Goal: Task Accomplishment & Management: Manage account settings

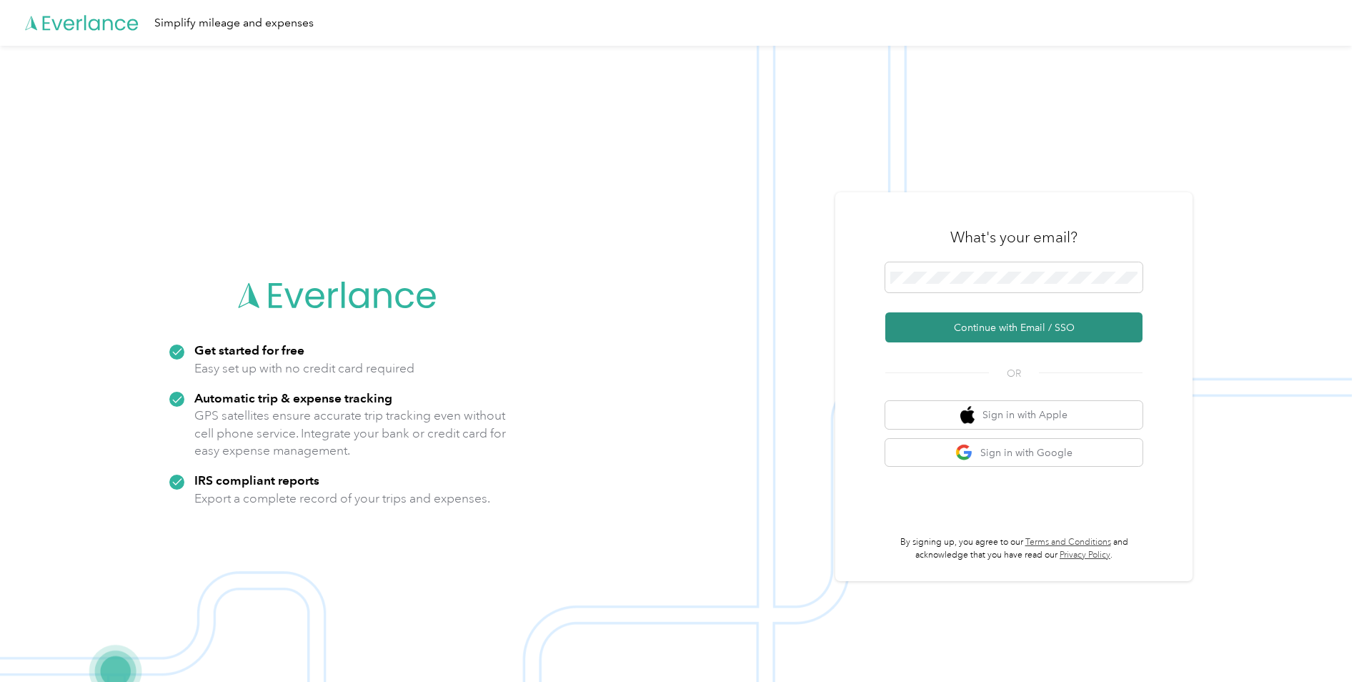
click at [962, 329] on button "Continue with Email / SSO" at bounding box center [1013, 327] width 257 height 30
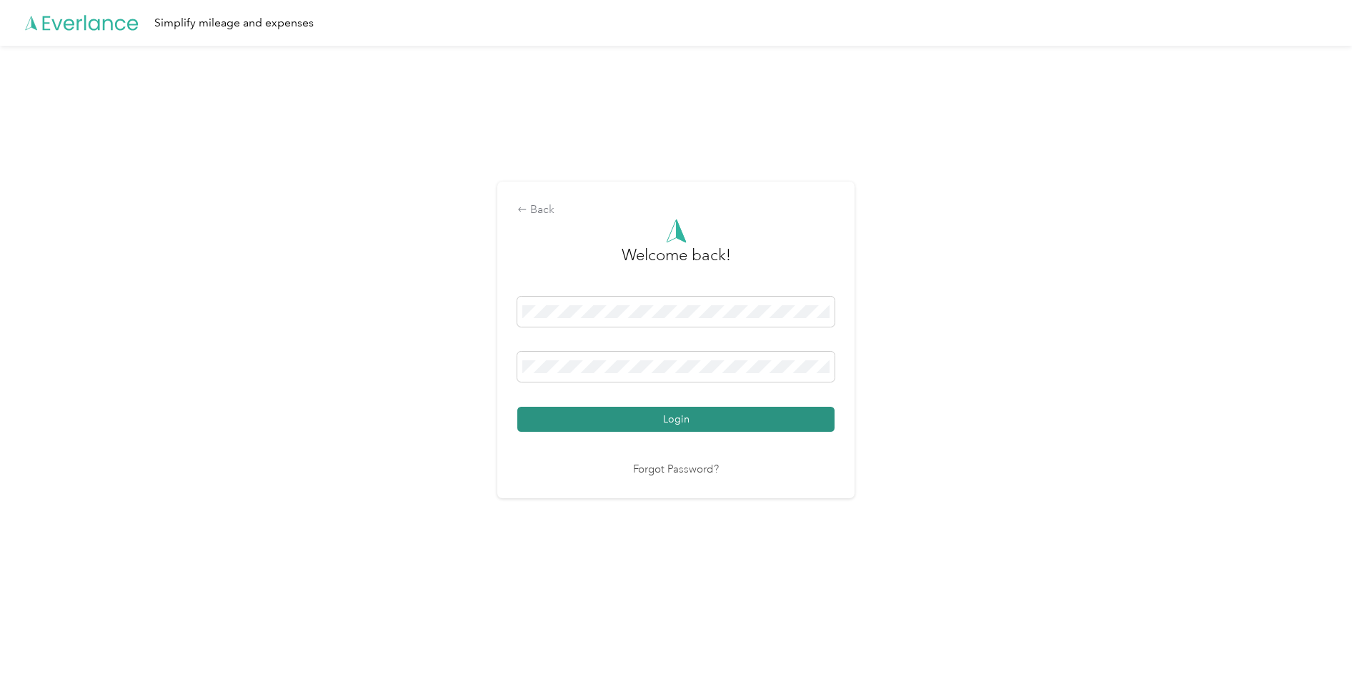
click at [676, 417] on button "Login" at bounding box center [675, 419] width 317 height 25
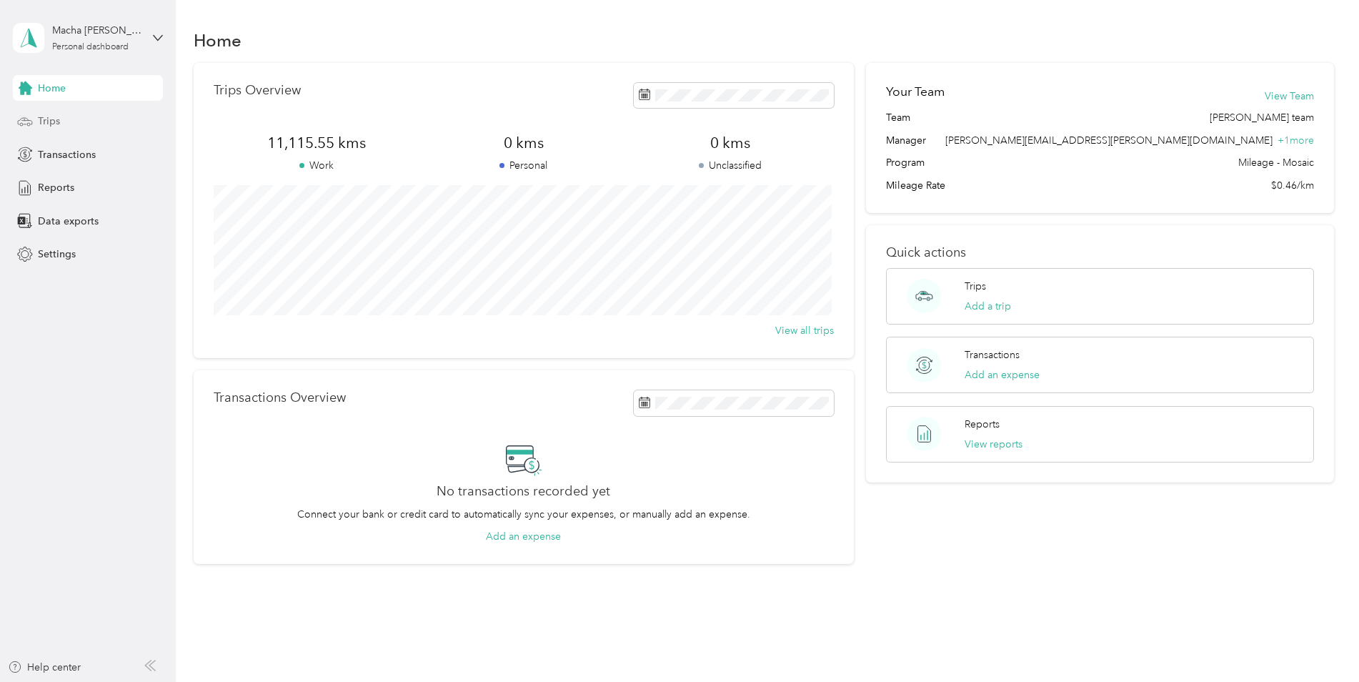
click at [49, 116] on span "Trips" at bounding box center [49, 121] width 22 height 15
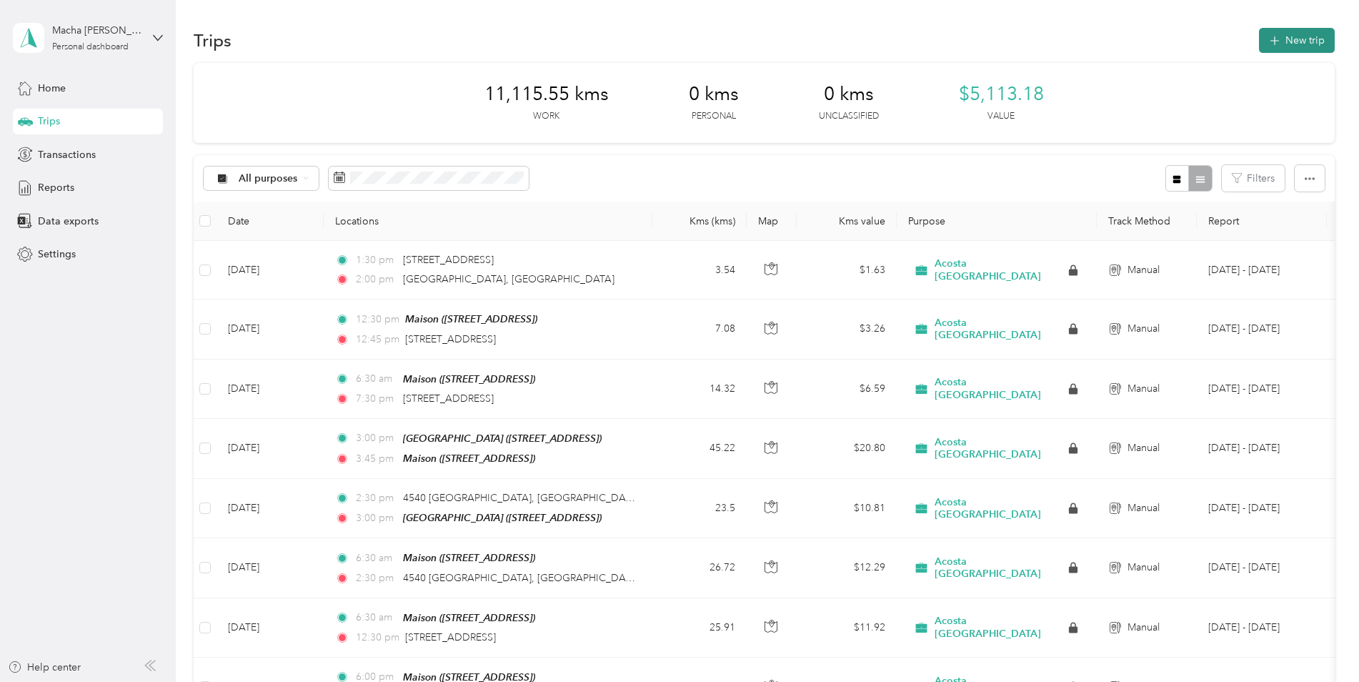
click at [962, 40] on button "New trip" at bounding box center [1297, 40] width 76 height 25
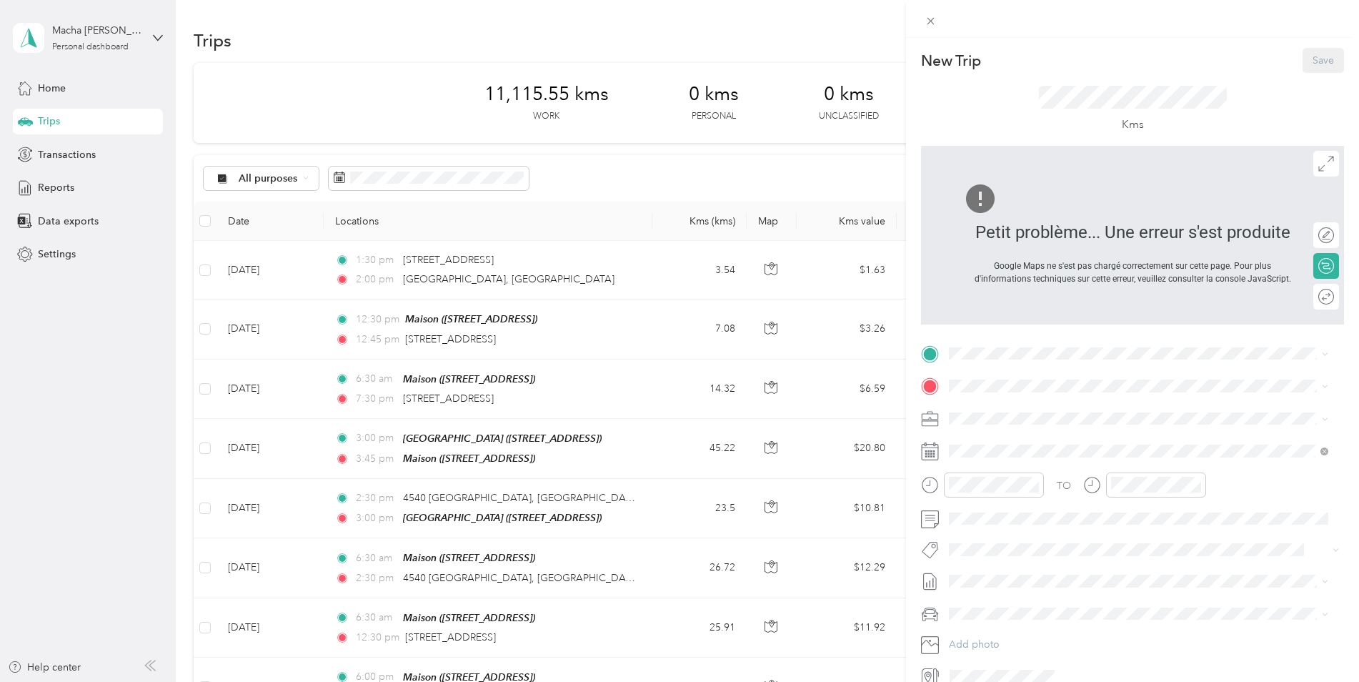
click at [156, 33] on div "New Trip Save This trip cannot be edited because it is either under review, app…" at bounding box center [679, 341] width 1359 height 682
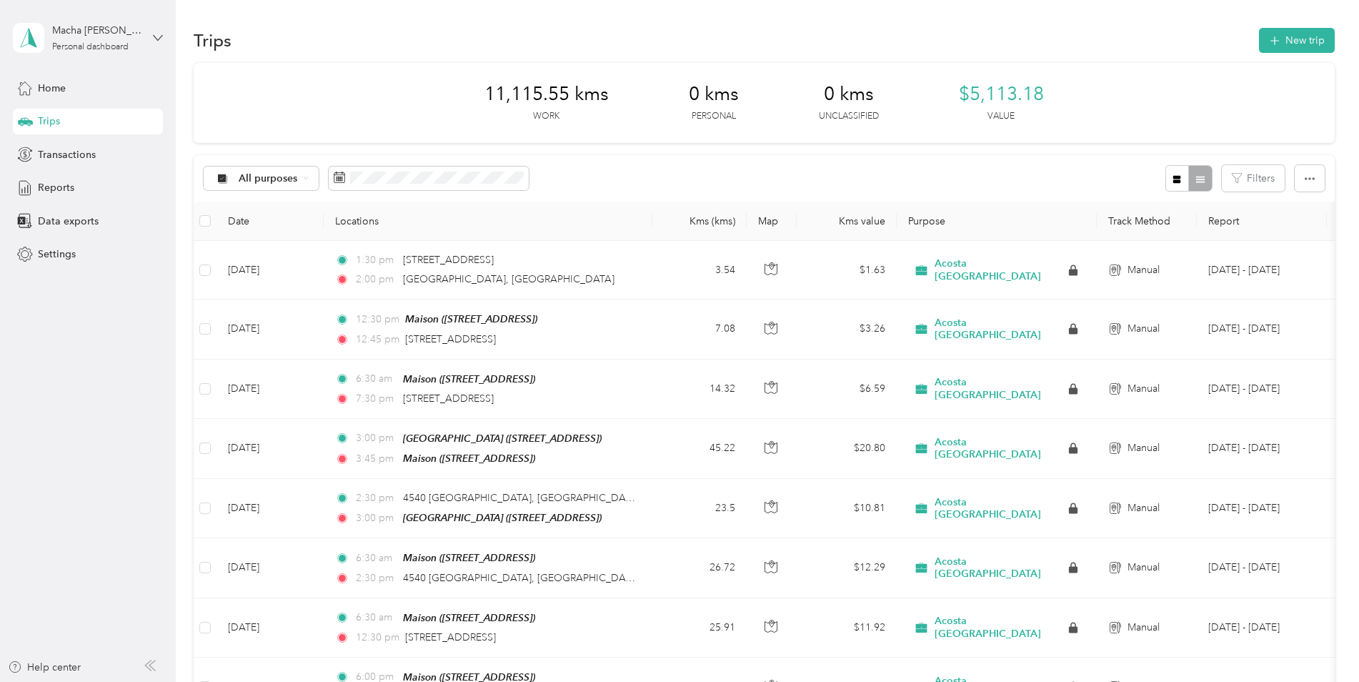
click at [157, 40] on icon at bounding box center [158, 38] width 10 height 10
click at [95, 122] on div "Log out" at bounding box center [163, 117] width 281 height 25
